Goal: Find contact information: Find contact information

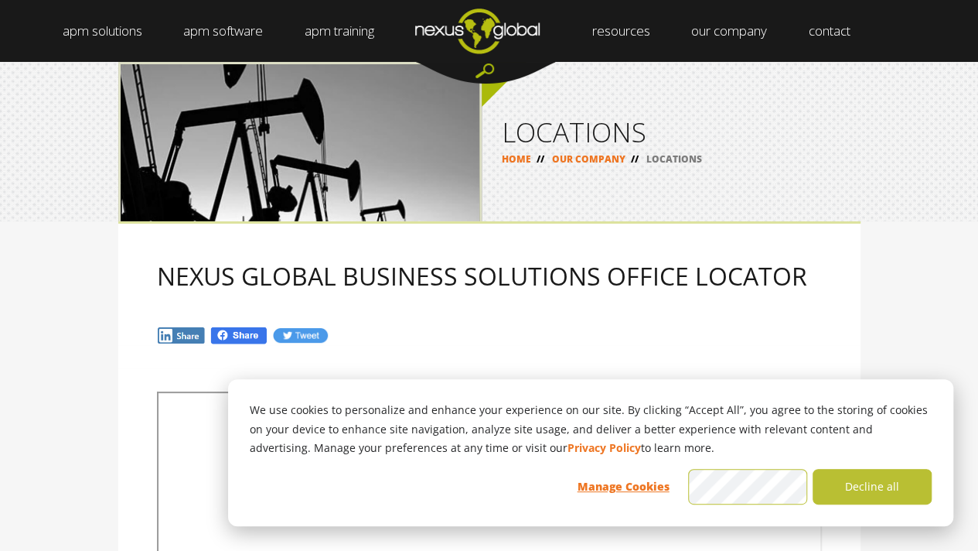
click at [183, 333] on img at bounding box center [181, 335] width 49 height 18
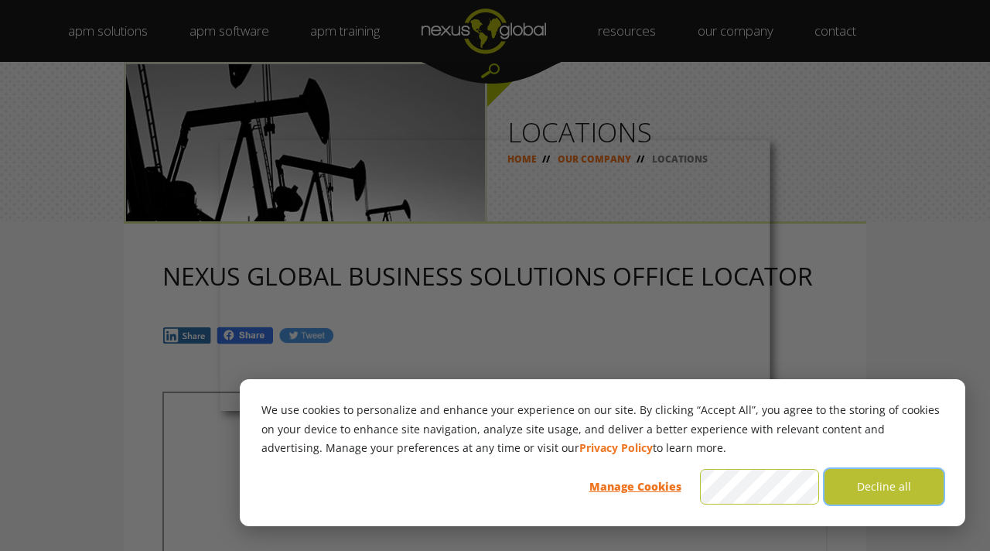
click at [906, 495] on button "Decline all" at bounding box center [883, 487] width 119 height 36
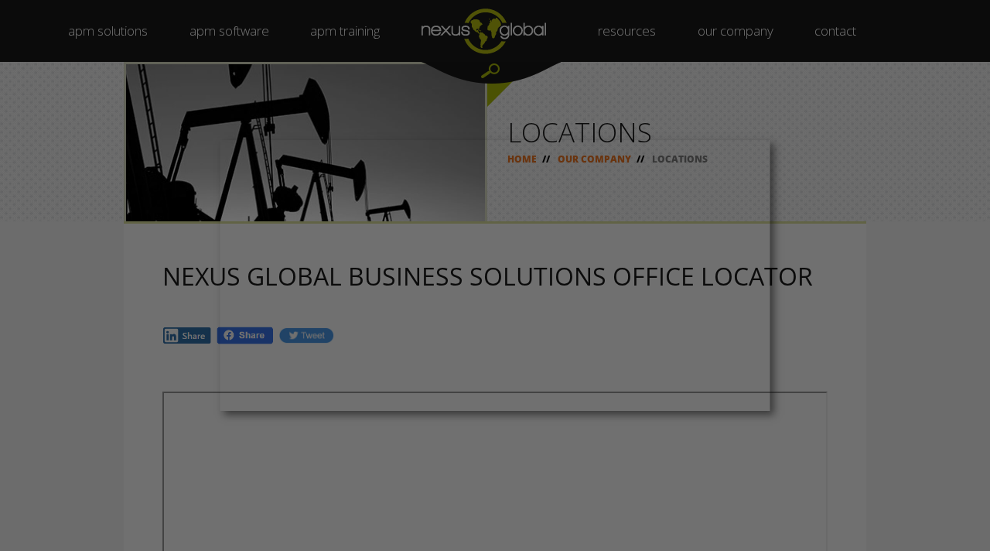
click at [876, 242] on div at bounding box center [500, 278] width 1000 height 556
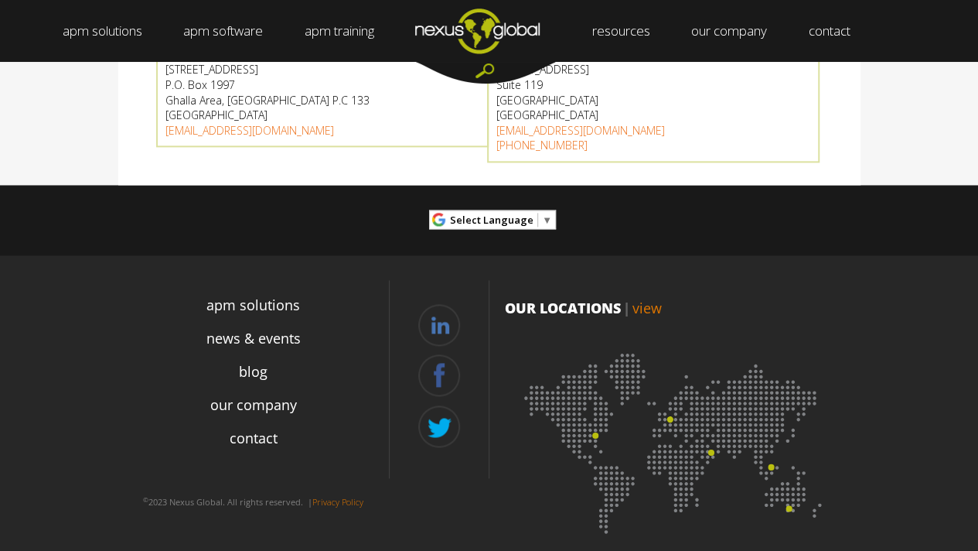
scroll to position [902, 0]
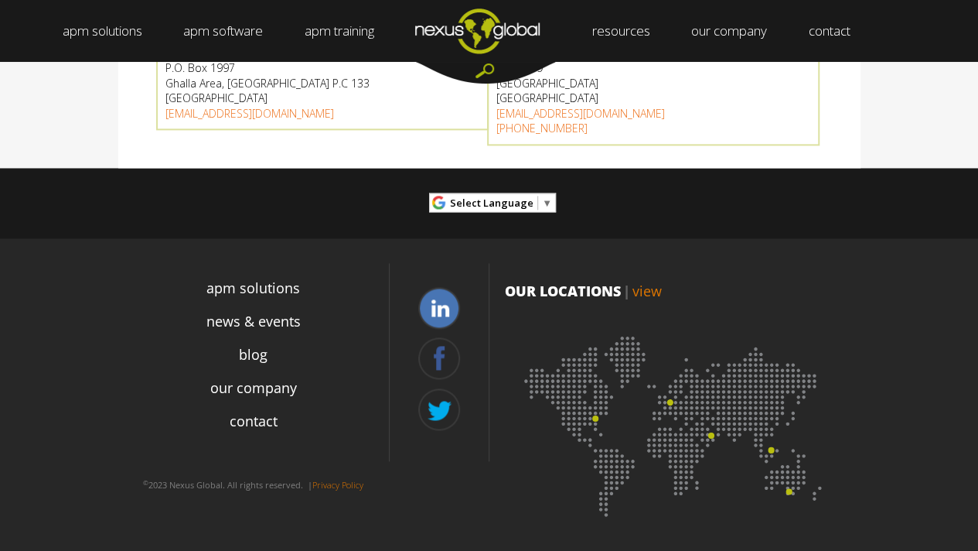
click at [434, 312] on link at bounding box center [439, 308] width 42 height 42
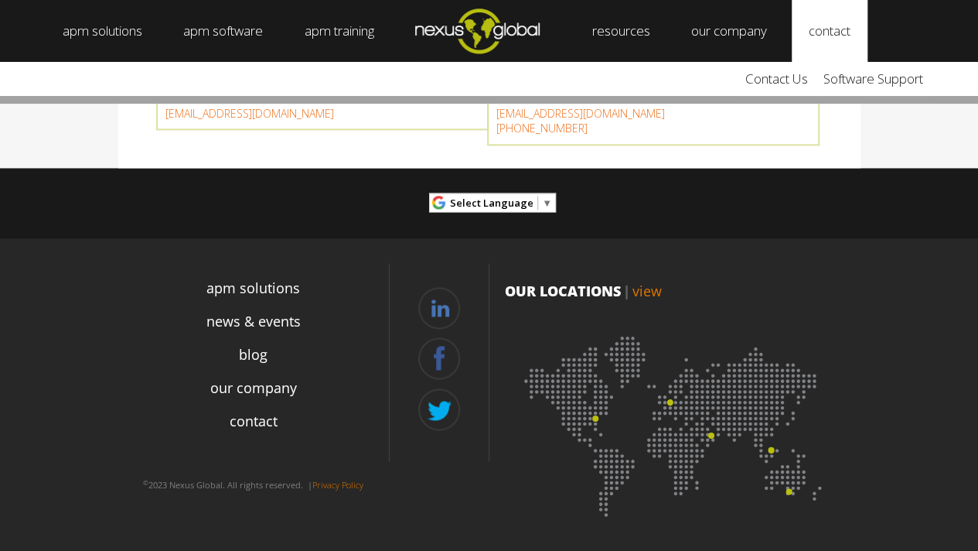
click at [843, 32] on link "contact" at bounding box center [830, 31] width 76 height 62
